Goal: Transaction & Acquisition: Purchase product/service

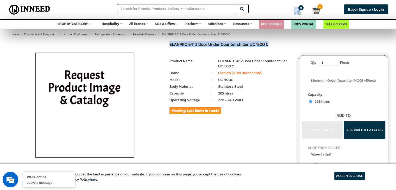
drag, startPoint x: 170, startPoint y: 44, endPoint x: 271, endPoint y: 44, distance: 101.4
click at [271, 44] on h1 "ELANPRO 54" 2 Door Under Counter chiller UC 1500 C" at bounding box center [231, 45] width 122 height 6
copy h1 "ELANPRO 54" 2 Door Under Counter chiller UC 1500 C"
click at [241, 45] on h1 "ELANPRO 54" 2 Door Under Counter chiller UC 1500 C" at bounding box center [231, 45] width 122 height 6
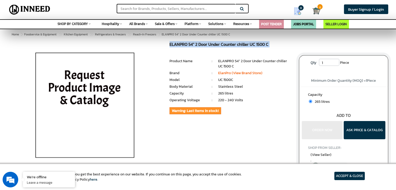
click at [241, 45] on h1 "ELANPRO 54" 2 Door Under Counter chiller UC 1500 C" at bounding box center [231, 45] width 122 height 6
copy div "ELANPRO 54" 2 Door Under Counter chiller UC 1500 C MRP: ₹ 0.00 Unit Selling Pri…"
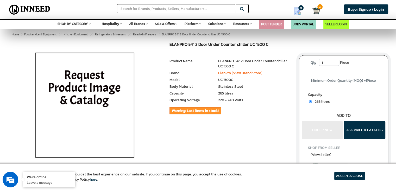
click at [200, 71] on li "Brand" at bounding box center [188, 73] width 36 height 5
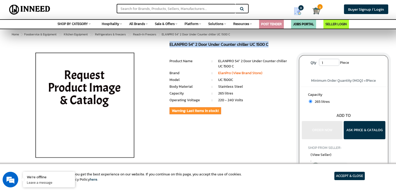
drag, startPoint x: 169, startPoint y: 42, endPoint x: 269, endPoint y: 43, distance: 100.1
click at [269, 43] on div "ELANPRO 54" 2 Door Under Counter chiller UC 1500 C MRP: ₹ 0.00 Unit Selling Pri…" at bounding box center [231, 87] width 130 height 90
copy h1 "ELANPRO 54" 2 Door Under Counter chiller UC 1500 C"
